Goal: Task Accomplishment & Management: Use online tool/utility

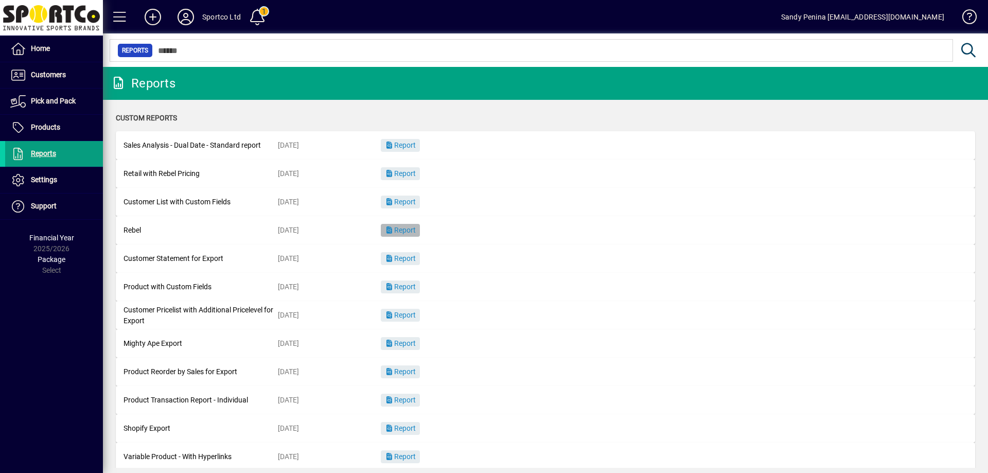
click at [413, 225] on span "button" at bounding box center [400, 230] width 39 height 25
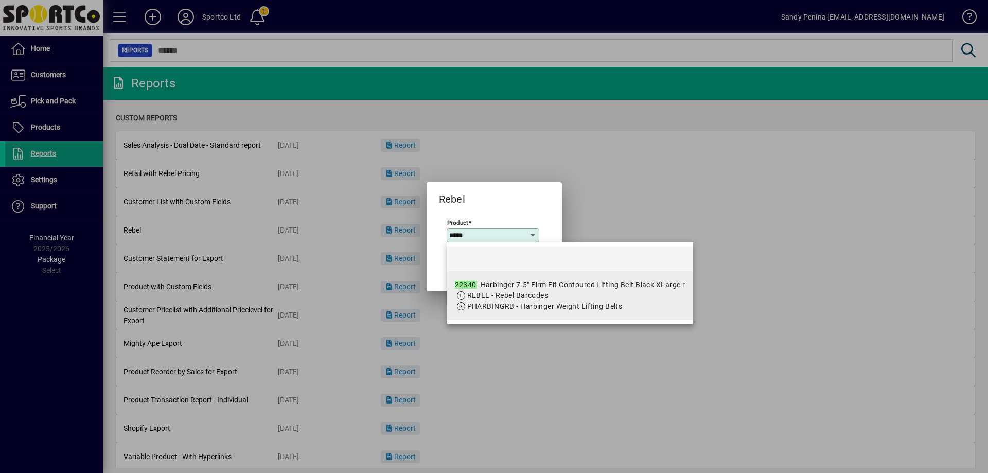
click at [462, 293] on span at bounding box center [461, 295] width 8 height 8
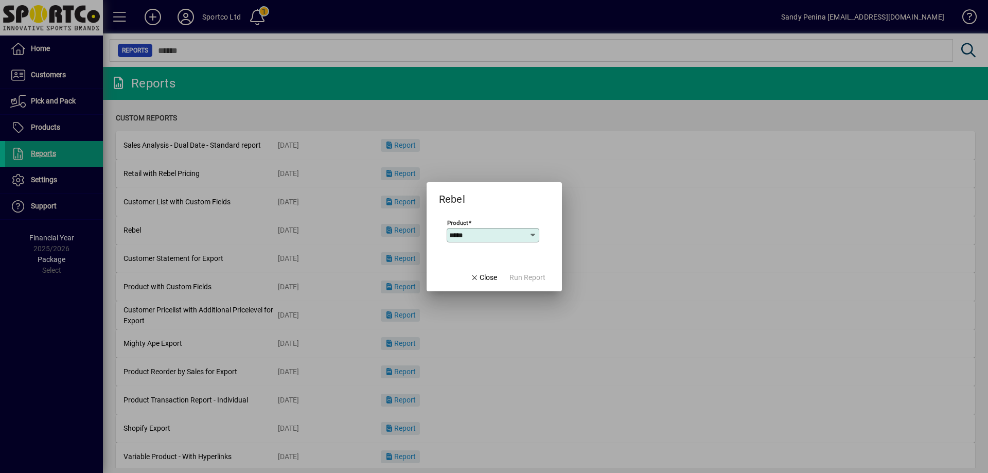
type input "**********"
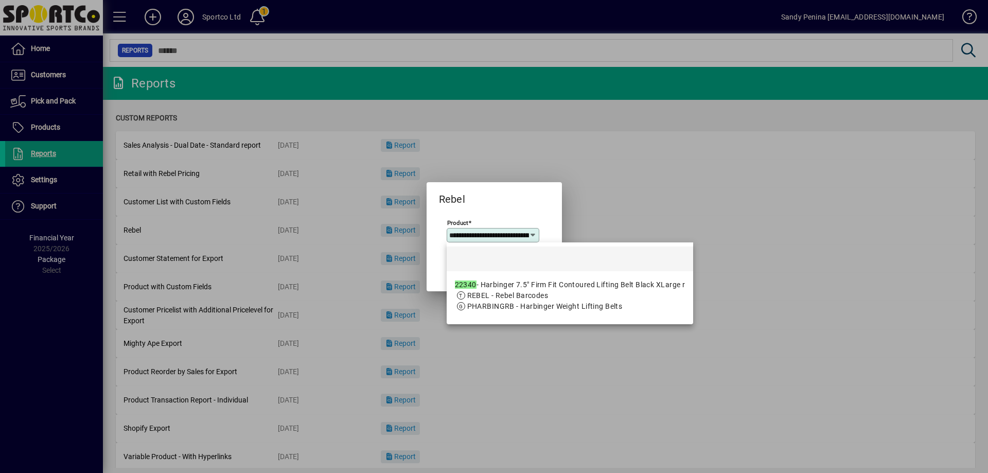
scroll to position [0, 149]
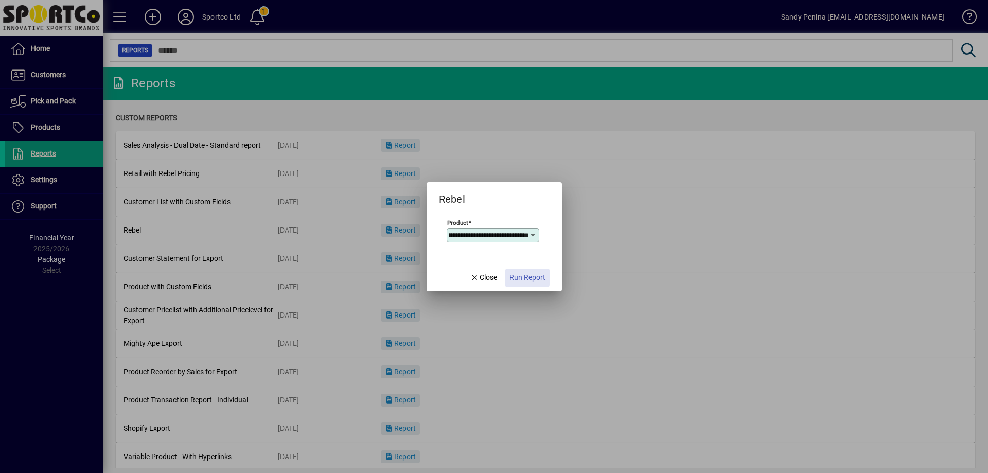
click at [527, 274] on span "Run Report" at bounding box center [527, 277] width 36 height 11
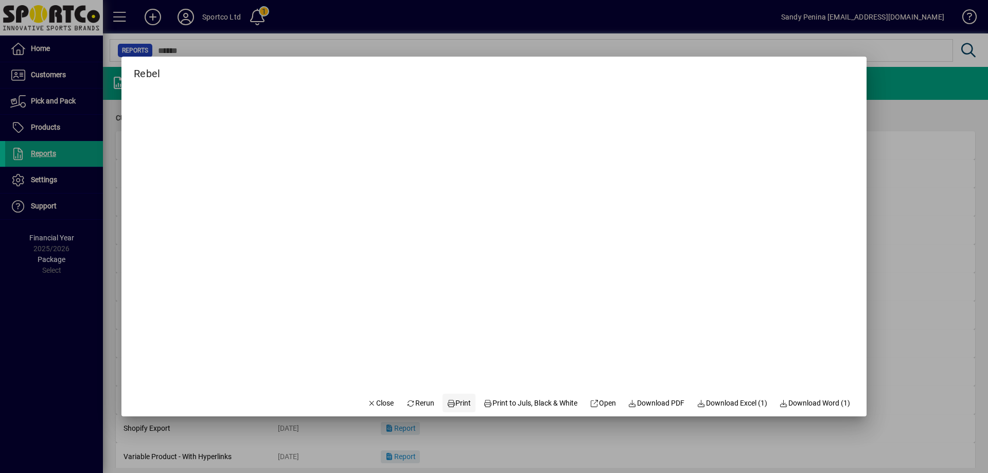
click at [448, 411] on span at bounding box center [458, 402] width 33 height 25
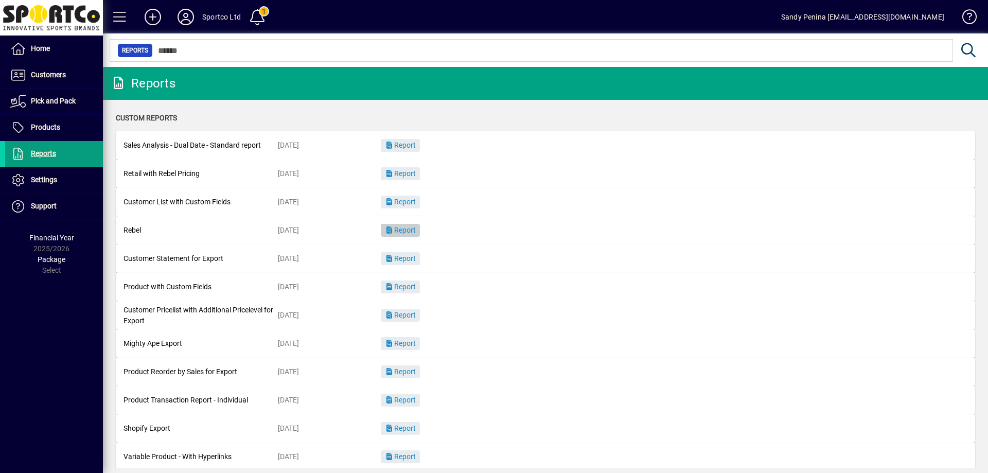
click at [400, 240] on span "button" at bounding box center [400, 230] width 39 height 25
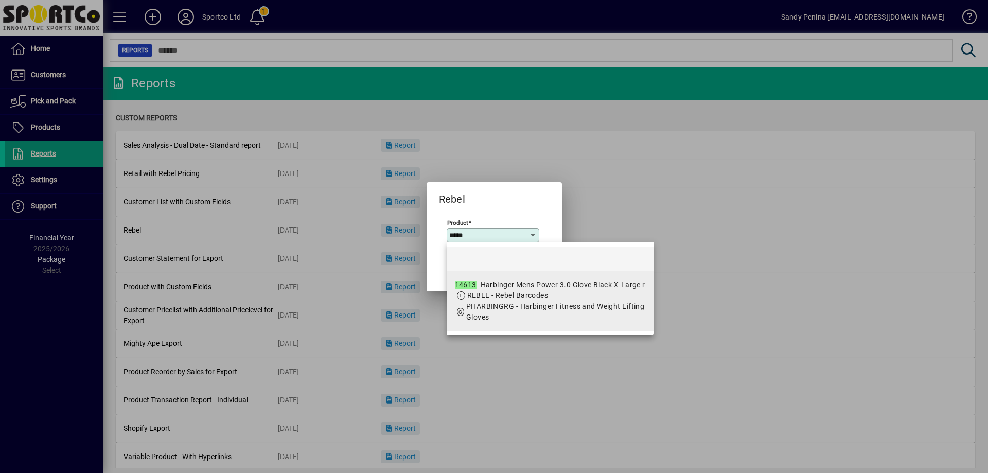
click at [474, 304] on span "PHARBINGRG - Harbinger Fitness and Weight Lifting Gloves" at bounding box center [555, 311] width 178 height 19
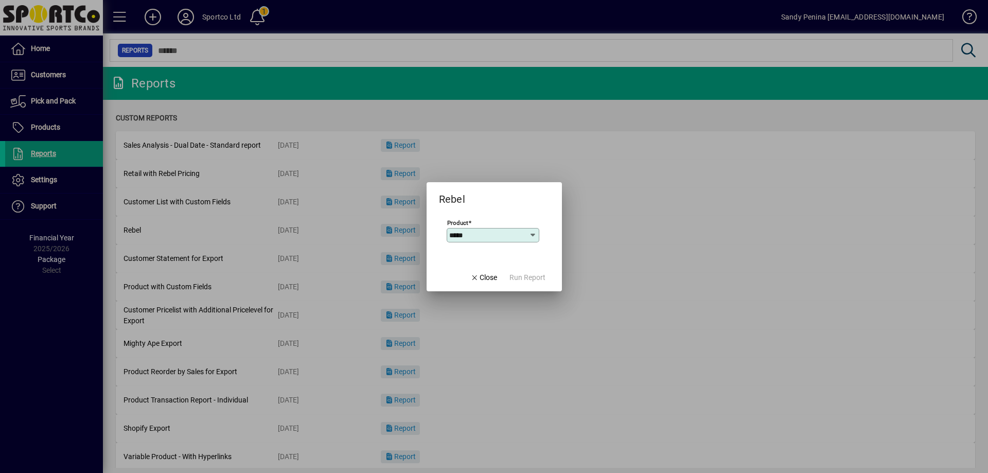
type input "**********"
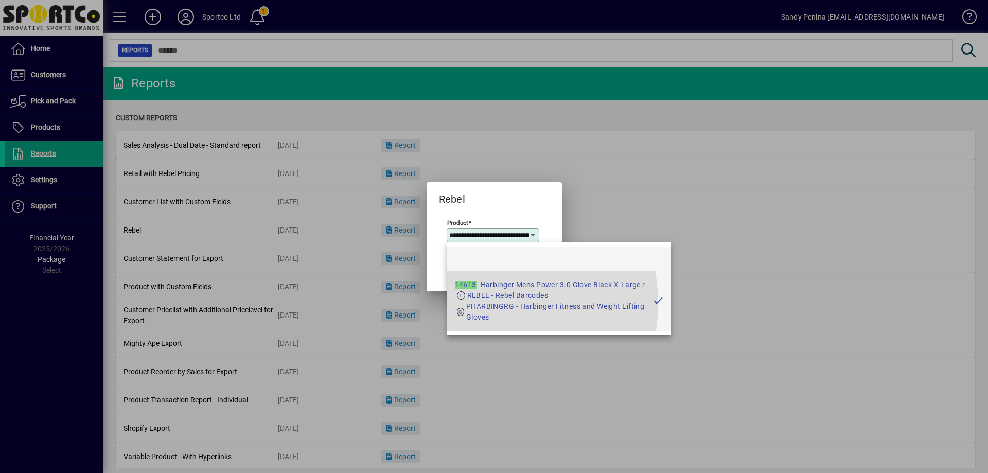
scroll to position [0, 109]
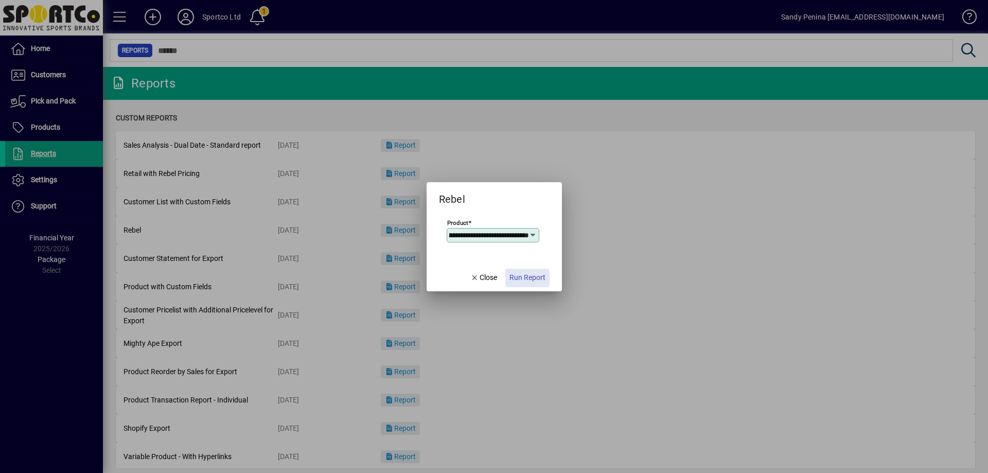
click at [519, 278] on span "Run Report" at bounding box center [527, 277] width 36 height 11
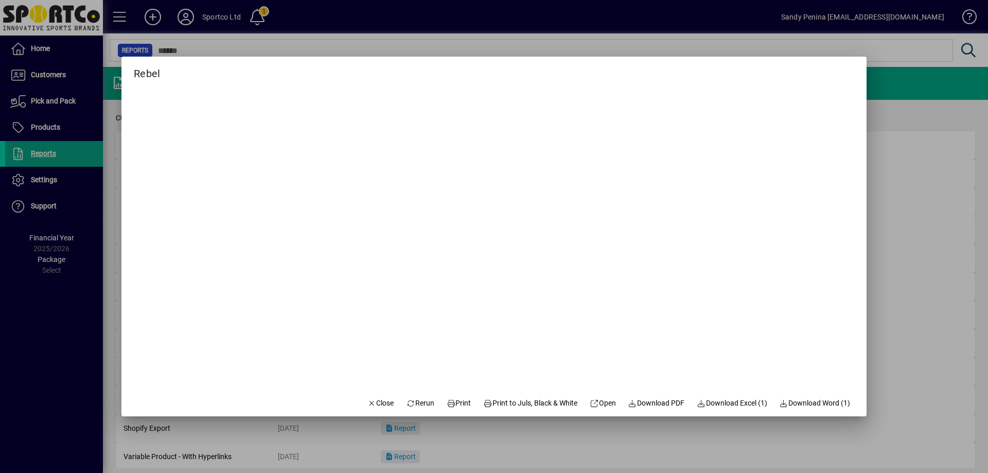
drag, startPoint x: 421, startPoint y: 407, endPoint x: 457, endPoint y: 423, distance: 39.1
click at [457, 423] on div "Rebel Close Rerun Print Print to Juls, Black & White Open Download PDF Download…" at bounding box center [494, 236] width 988 height 473
click at [457, 396] on span at bounding box center [458, 402] width 33 height 25
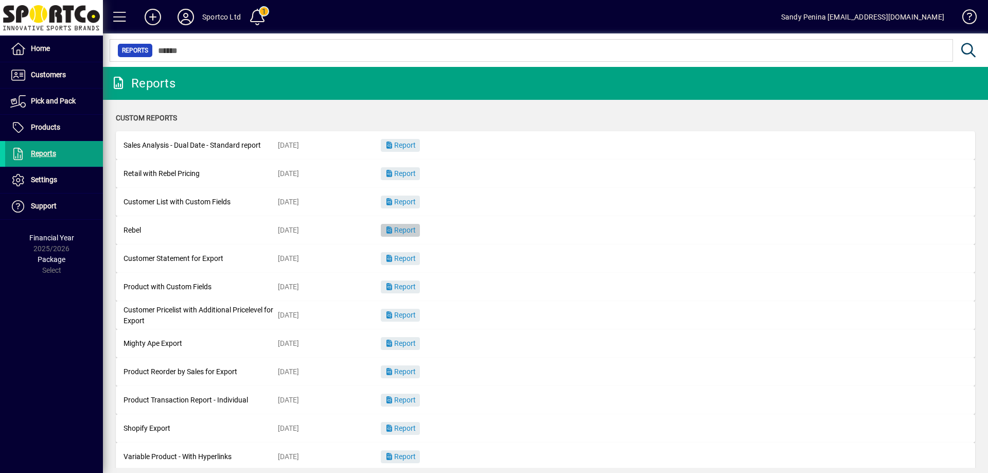
click at [407, 230] on span "Report" at bounding box center [400, 230] width 31 height 8
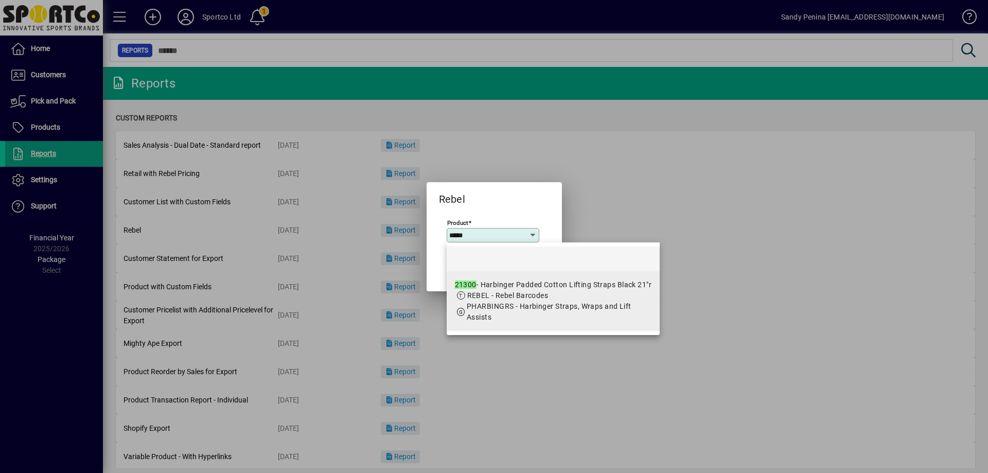
click at [494, 306] on span "PHARBINGRS - Harbinger Straps, Wraps and Lift Assists" at bounding box center [549, 311] width 165 height 19
type input "**********"
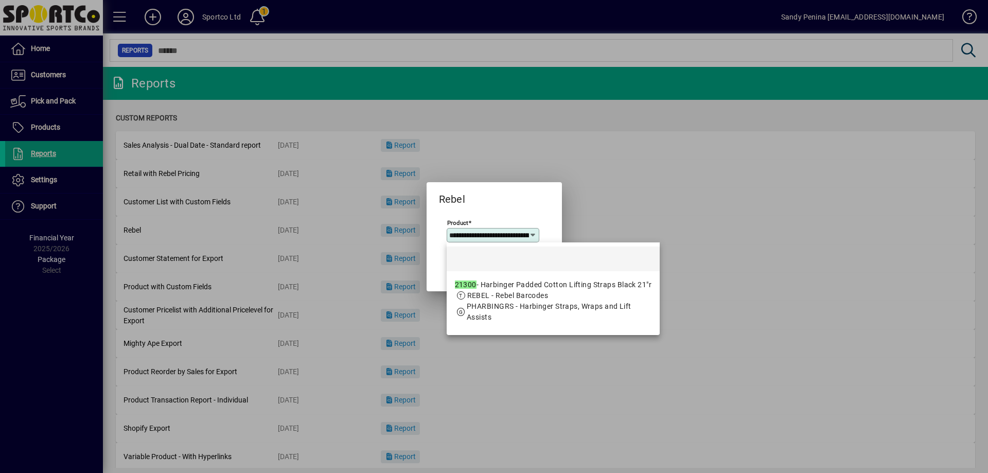
scroll to position [0, 115]
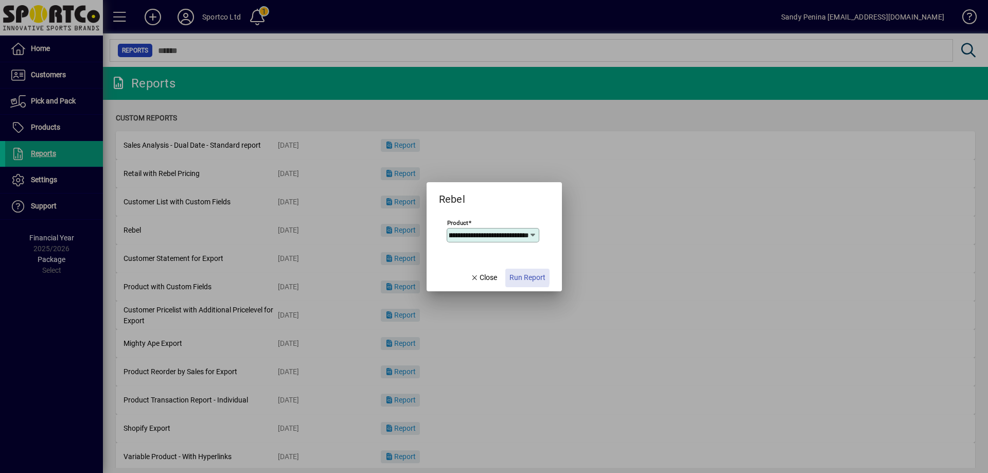
click at [515, 277] on span "Run Report" at bounding box center [527, 277] width 36 height 11
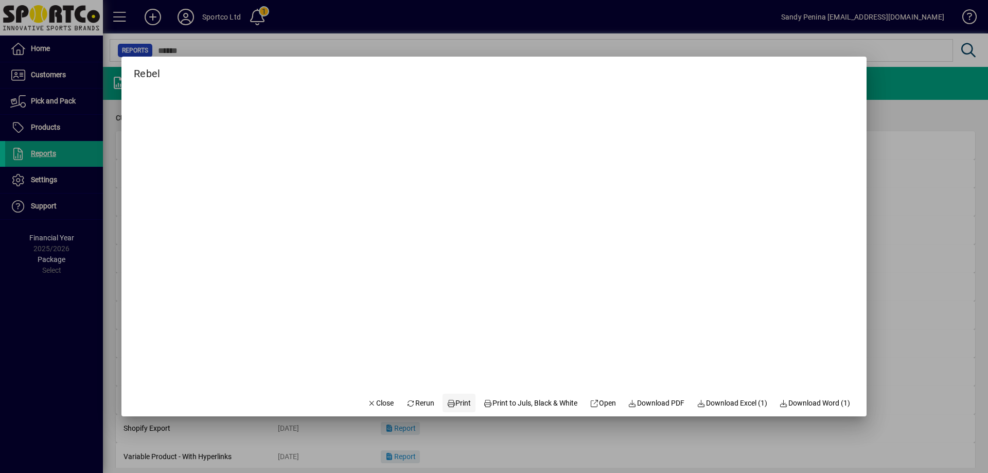
click at [459, 399] on span "Print" at bounding box center [459, 403] width 25 height 11
